Goal: Task Accomplishment & Management: Use online tool/utility

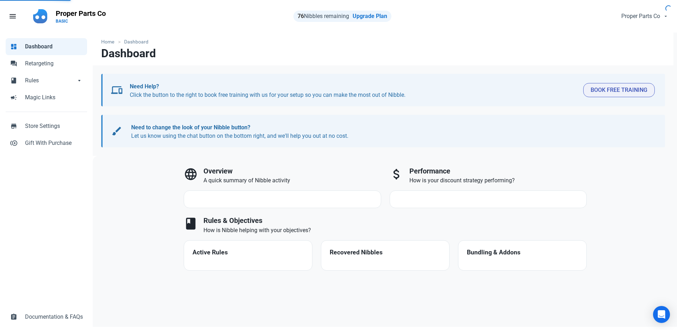
select select "7d"
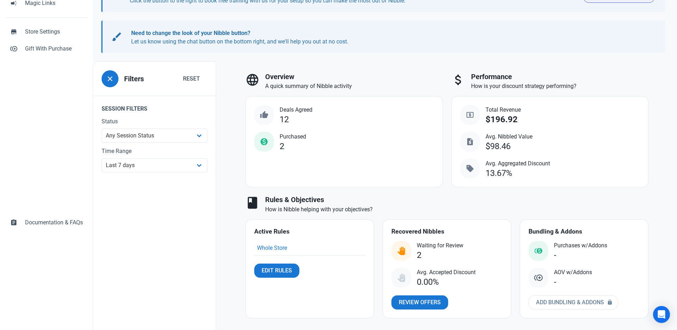
scroll to position [98, 0]
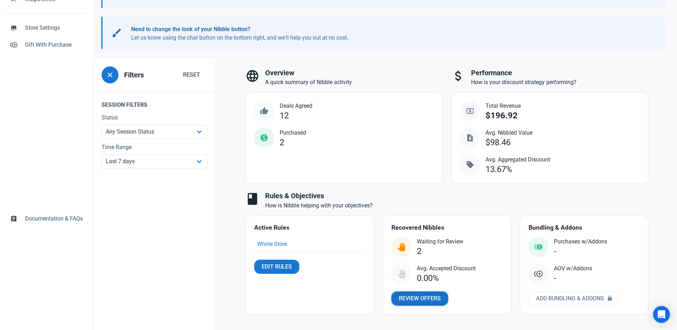
click at [419, 292] on link "Review Offers" at bounding box center [420, 298] width 57 height 14
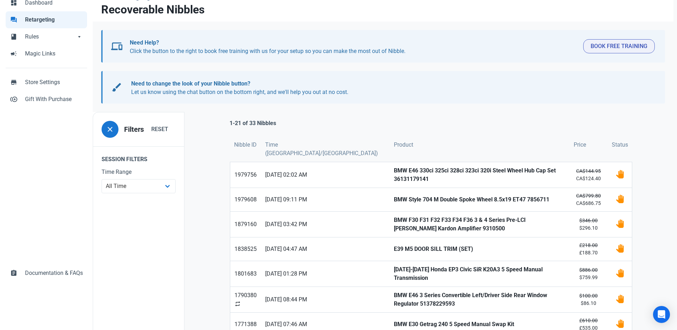
scroll to position [46, 0]
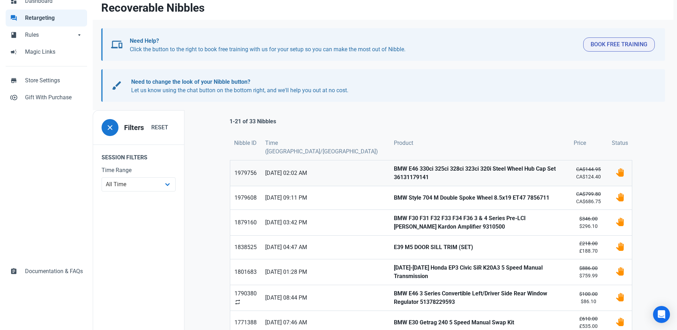
click at [394, 172] on strong "BMW E46 330ci 325ci 328ci 323ci 320i Steel Wheel Hub Cap Set 36131179141" at bounding box center [479, 172] width 171 height 17
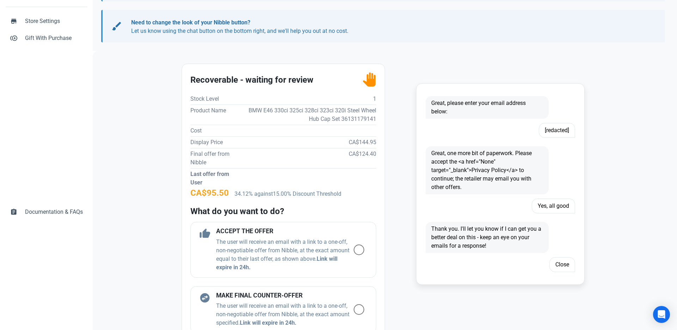
scroll to position [99, 0]
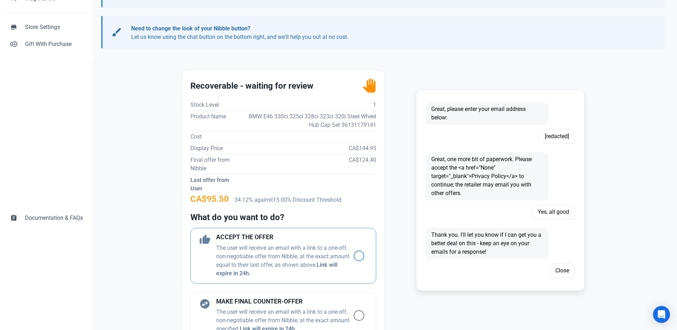
click at [360, 256] on span at bounding box center [359, 255] width 11 height 11
click at [358, 256] on input "radio" at bounding box center [356, 255] width 5 height 5
radio input "true"
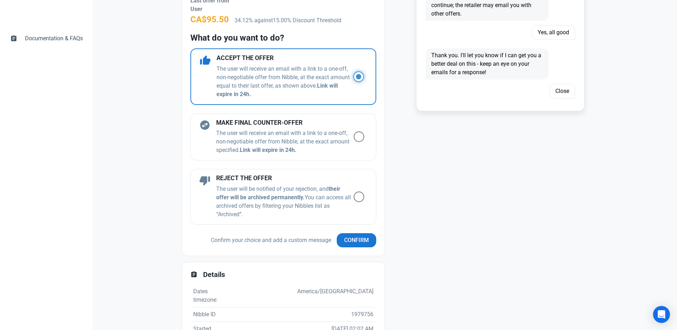
scroll to position [307, 0]
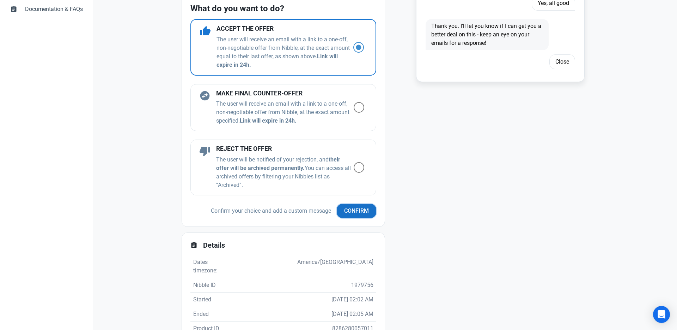
click at [363, 210] on span "Confirm" at bounding box center [356, 210] width 25 height 8
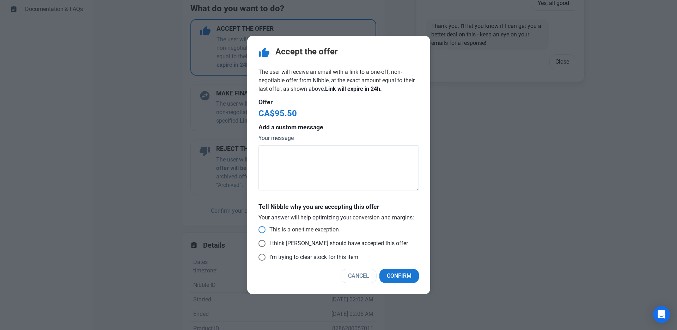
click at [320, 230] on span "This is a one-time exception" at bounding box center [302, 229] width 73 height 7
click at [263, 230] on input "This is a one-time exception" at bounding box center [261, 229] width 5 height 5
radio input "true"
click at [397, 274] on span "Confirm" at bounding box center [399, 275] width 25 height 8
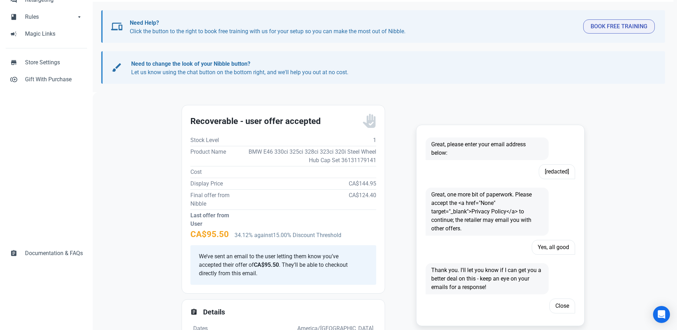
scroll to position [0, 0]
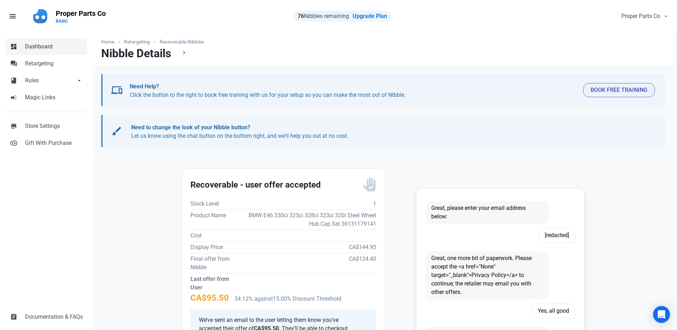
click at [49, 50] on span "Dashboard" at bounding box center [54, 46] width 58 height 8
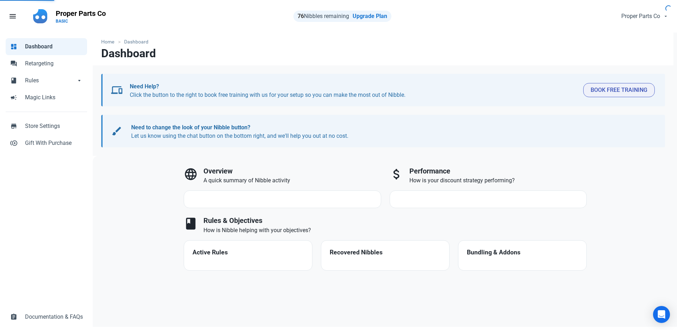
select select "7d"
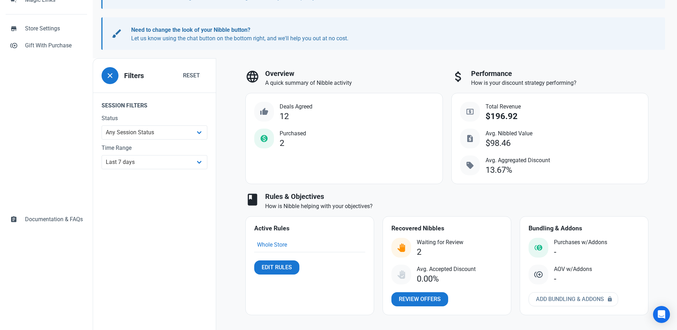
scroll to position [98, 0]
click at [428, 298] on span "Review Offers" at bounding box center [420, 298] width 42 height 8
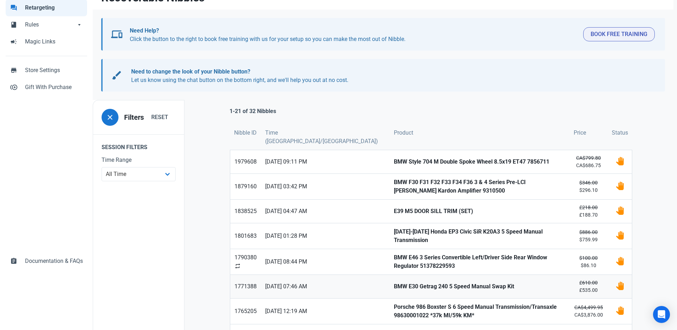
scroll to position [56, 0]
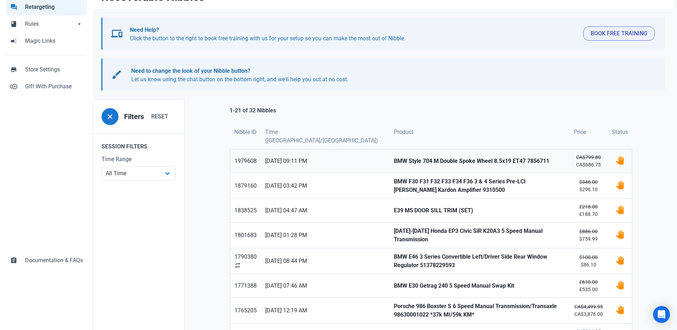
click at [441, 165] on link "BMW Style 704 M Double Spoke Wheel 8.5x19 ET47 7856711" at bounding box center [480, 160] width 180 height 23
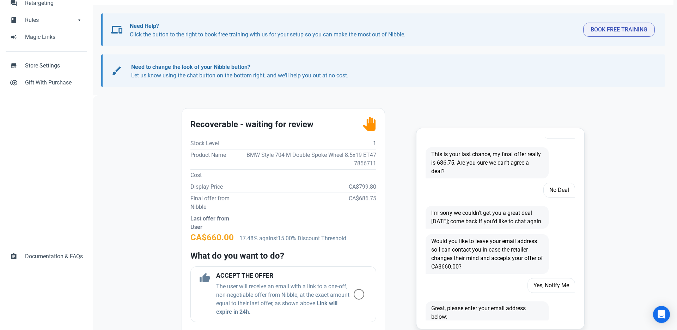
scroll to position [58, 0]
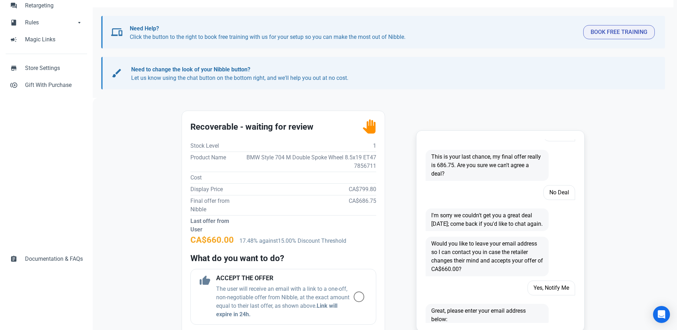
click at [344, 155] on td "BMW Style 704 M Double Spoke Wheel 8.5x19 ET47 7856711" at bounding box center [309, 161] width 133 height 20
copy td "BMW Style 704 M Double Spoke Wheel 8.5x19 ET47 7856711"
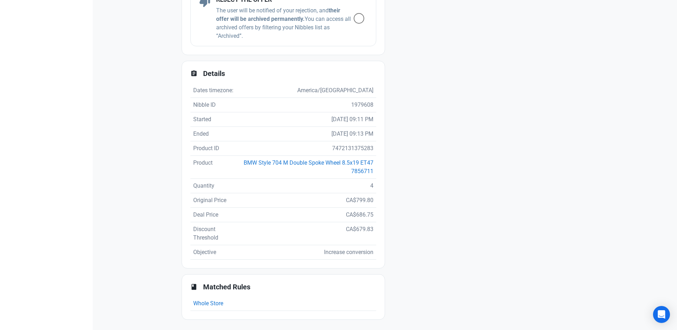
scroll to position [456, 0]
click at [316, 163] on link "BMW Style 704 M Double Spoke Wheel 8.5x19 ET47 7856711" at bounding box center [309, 165] width 130 height 15
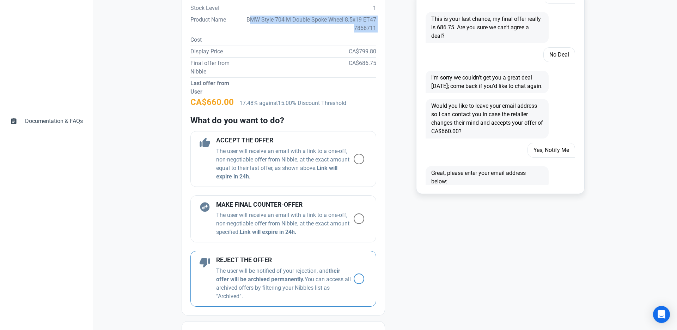
scroll to position [196, 0]
click at [359, 159] on span at bounding box center [359, 158] width 11 height 11
click at [358, 159] on input "radio" at bounding box center [356, 158] width 5 height 5
radio input "true"
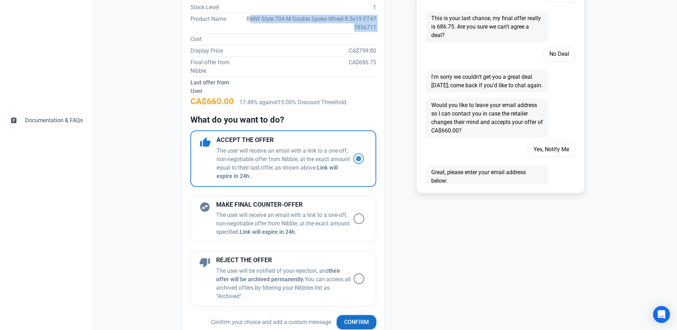
click at [363, 320] on span "Confirm" at bounding box center [356, 322] width 25 height 8
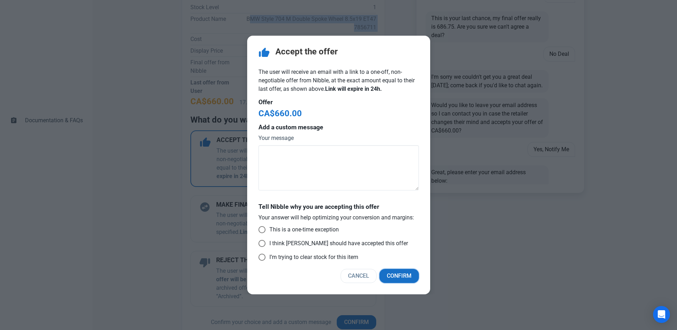
click at [386, 276] on button "Confirm" at bounding box center [400, 276] width 40 height 14
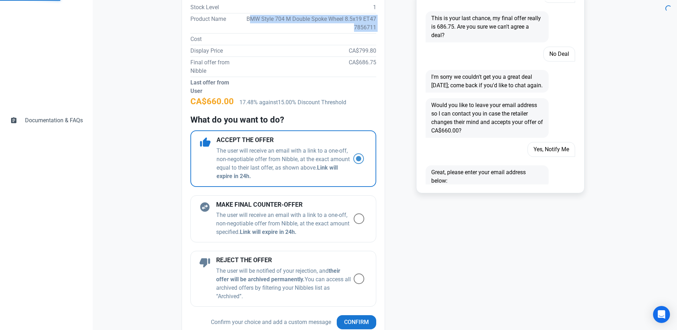
scroll to position [193, 0]
